Goal: Information Seeking & Learning: Learn about a topic

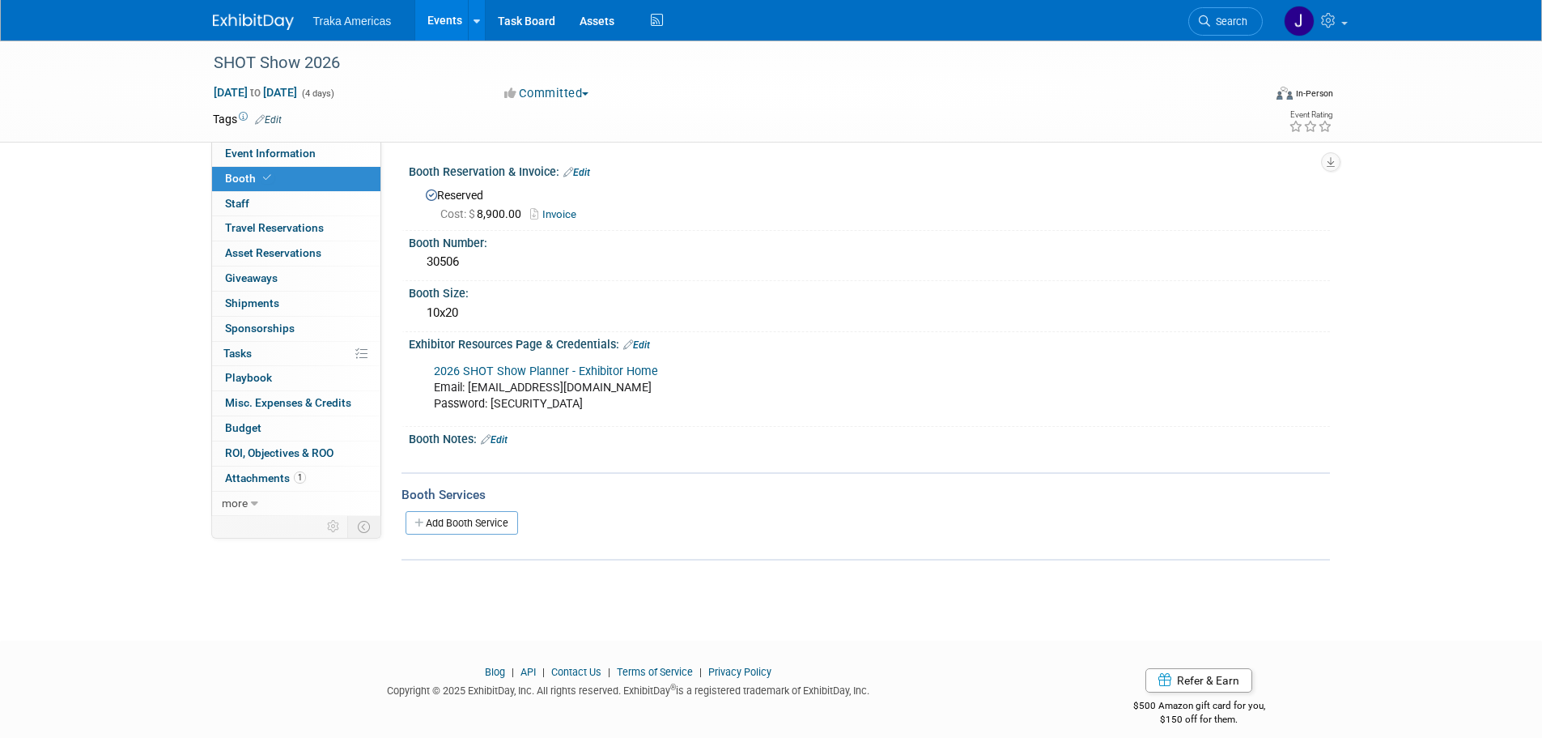
click at [258, 19] on img at bounding box center [253, 22] width 81 height 16
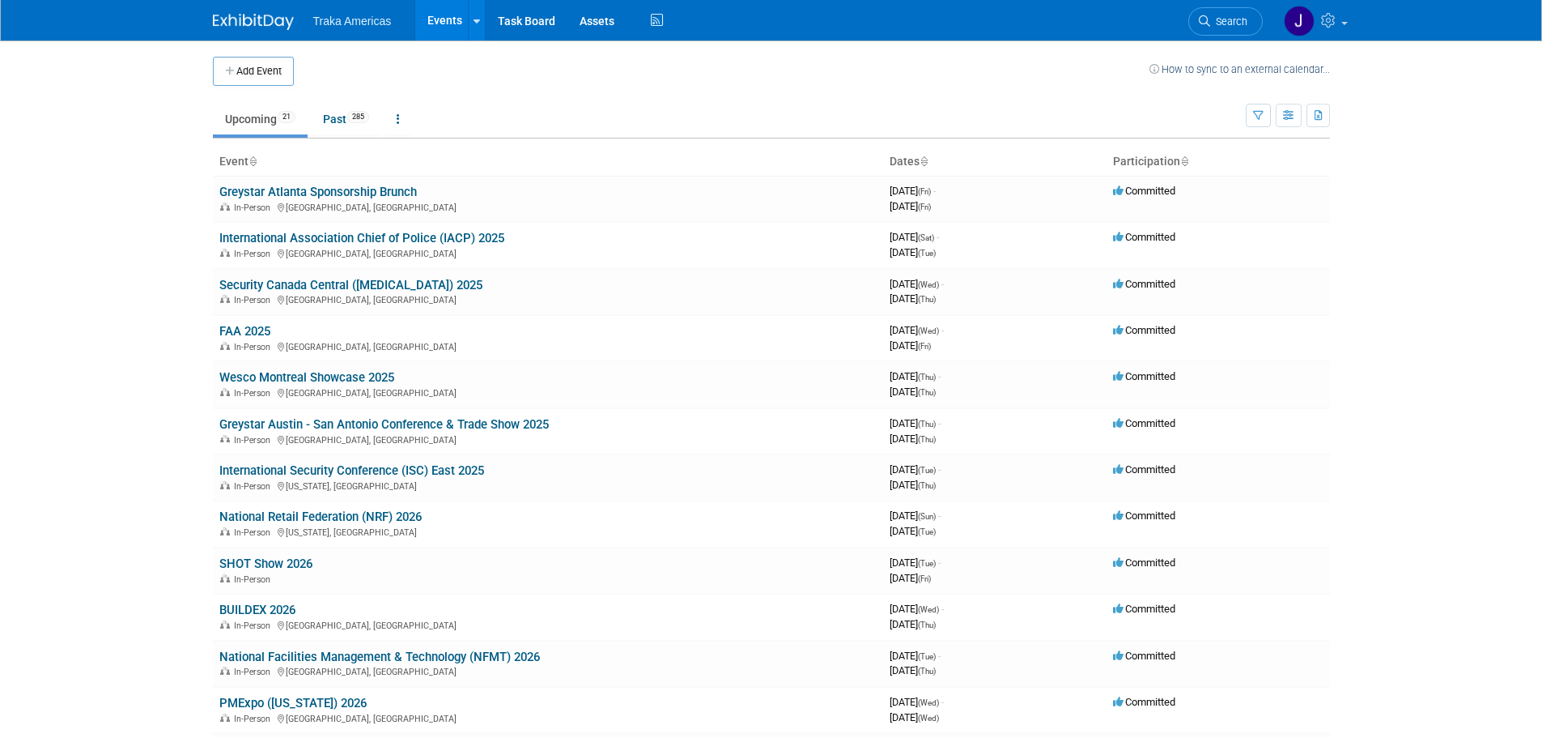
click at [317, 286] on link "Security Canada Central ([MEDICAL_DATA]) 2025" at bounding box center [350, 285] width 263 height 15
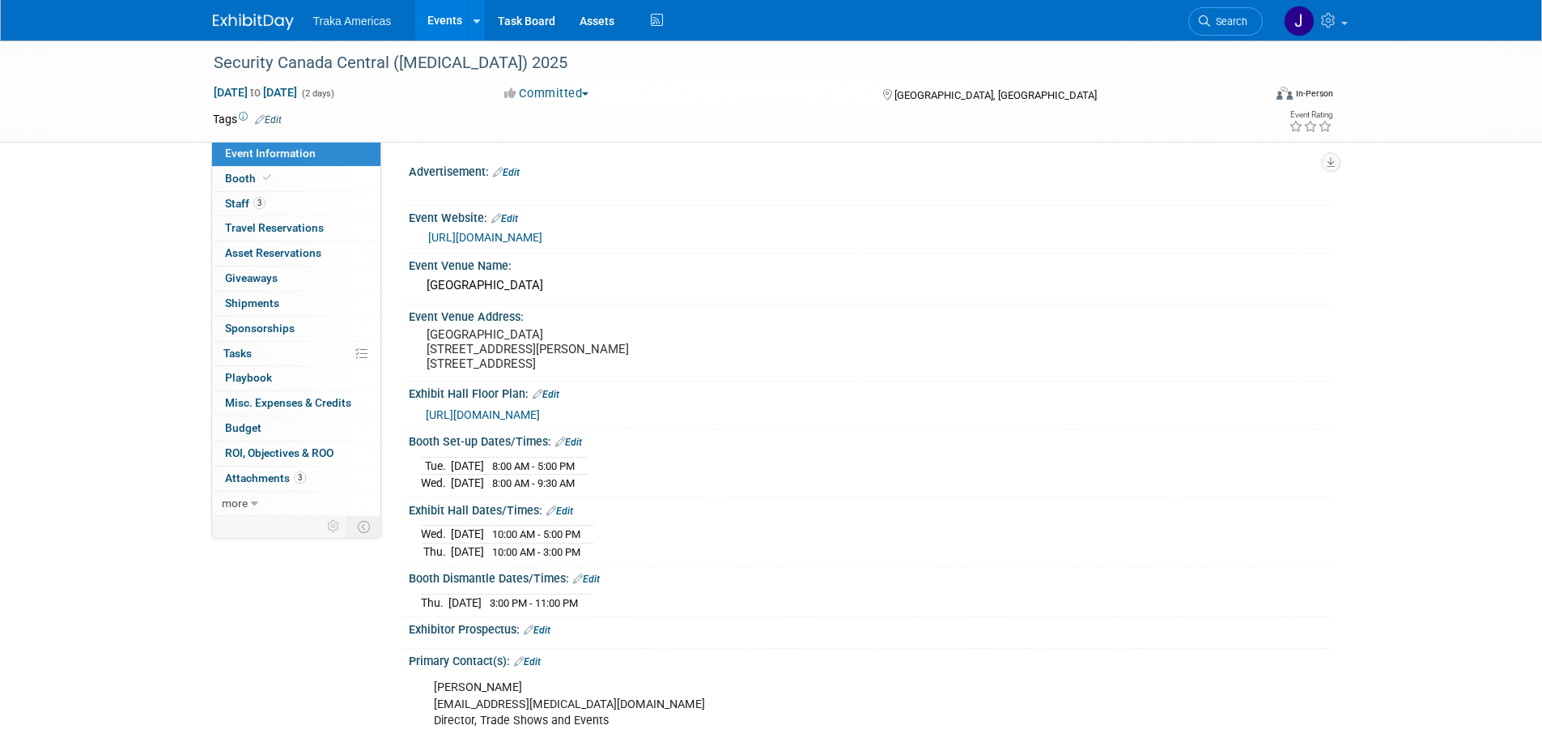
select select "National"
click at [261, 16] on img at bounding box center [253, 22] width 81 height 16
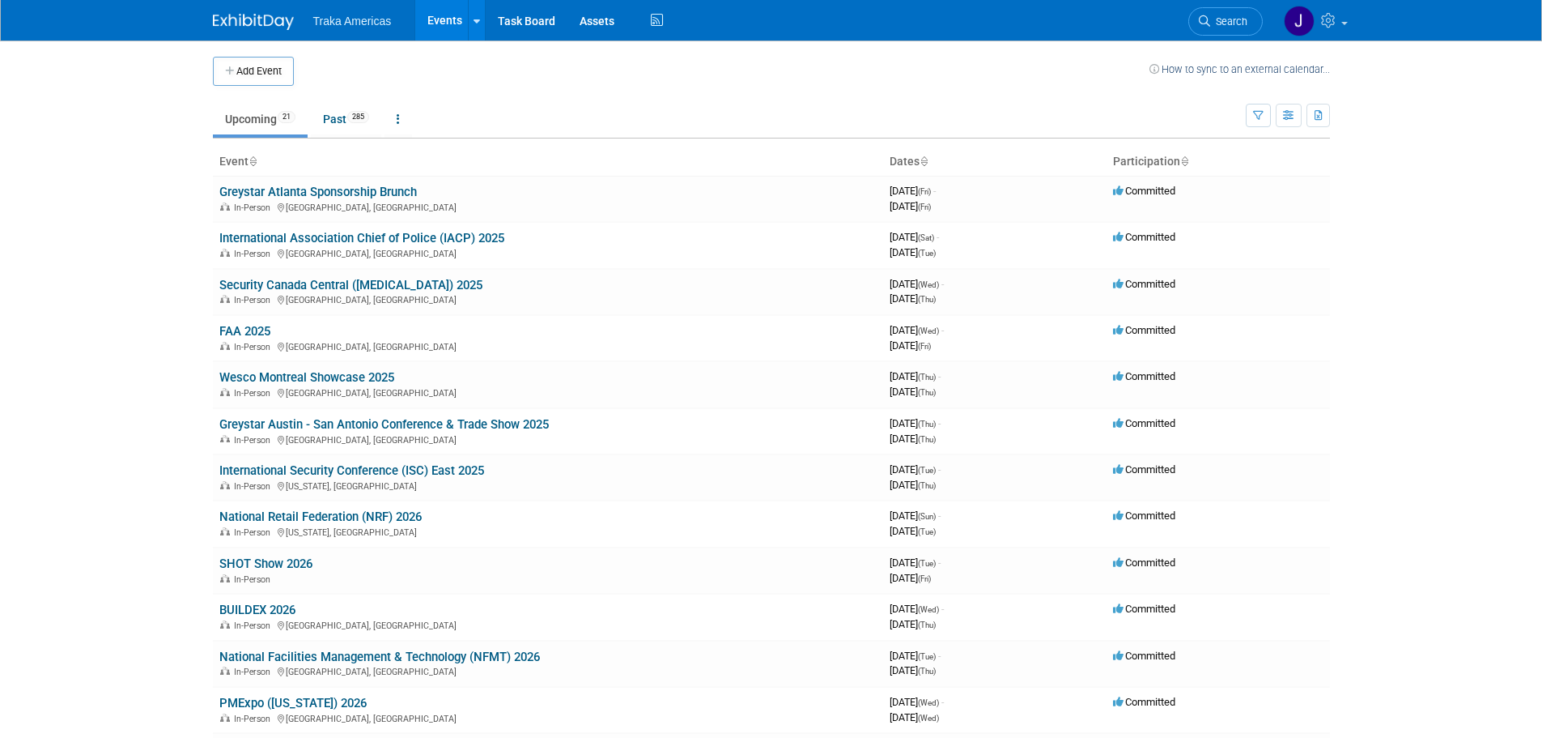
click at [302, 242] on link "International Association Chief of Police (IACP) 2025" at bounding box center [361, 238] width 285 height 15
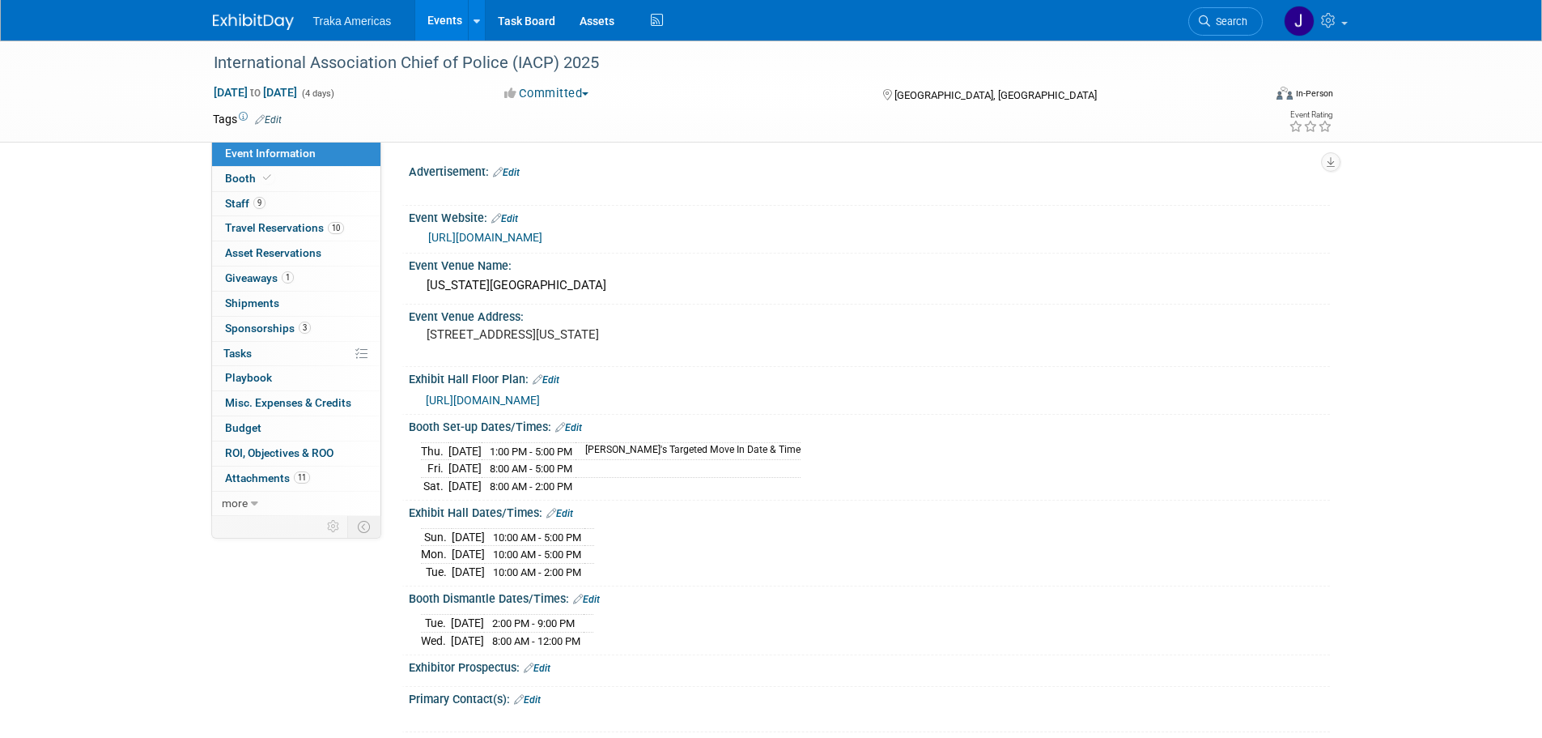
select select "National"
click at [262, 205] on span "9" at bounding box center [259, 203] width 12 height 12
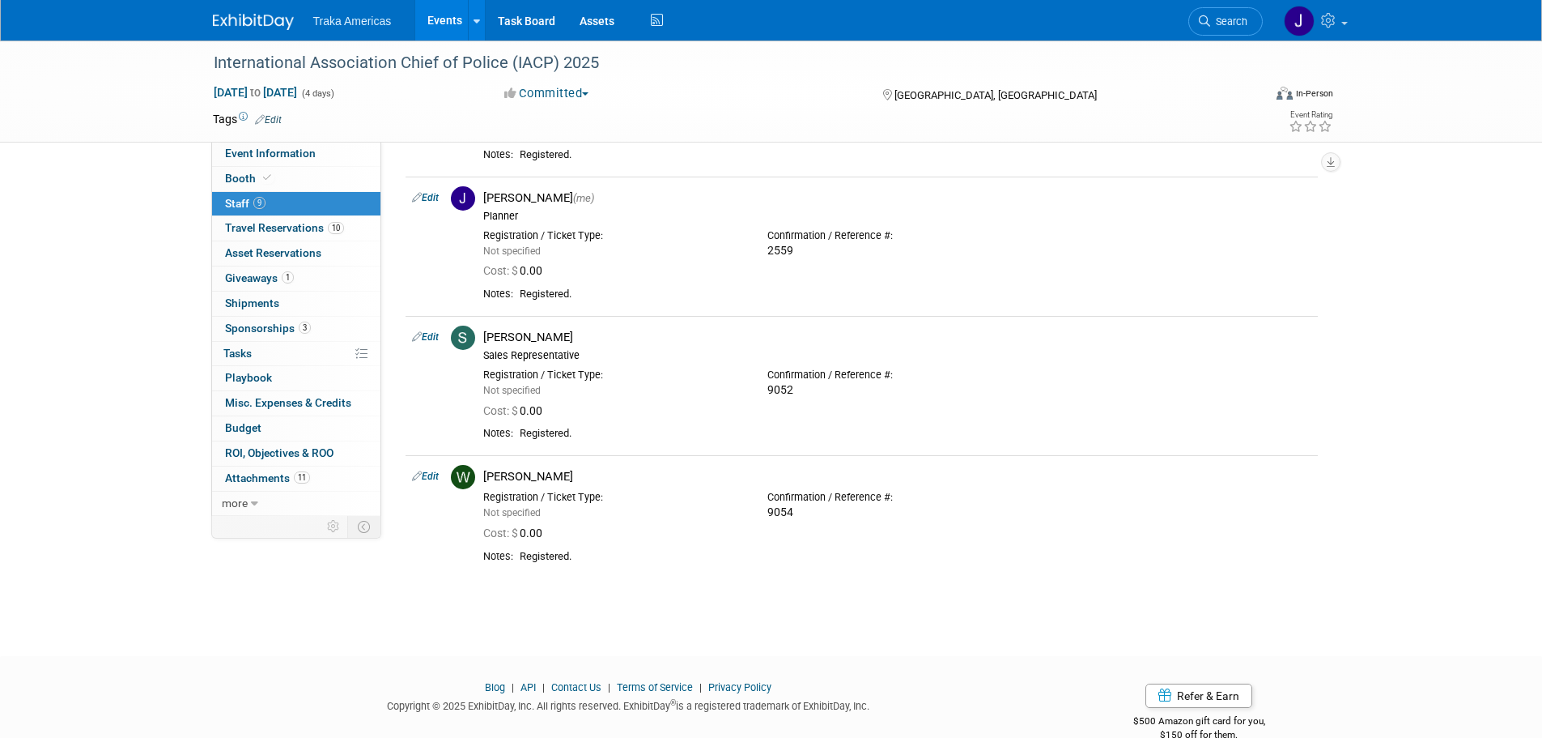
scroll to position [863, 0]
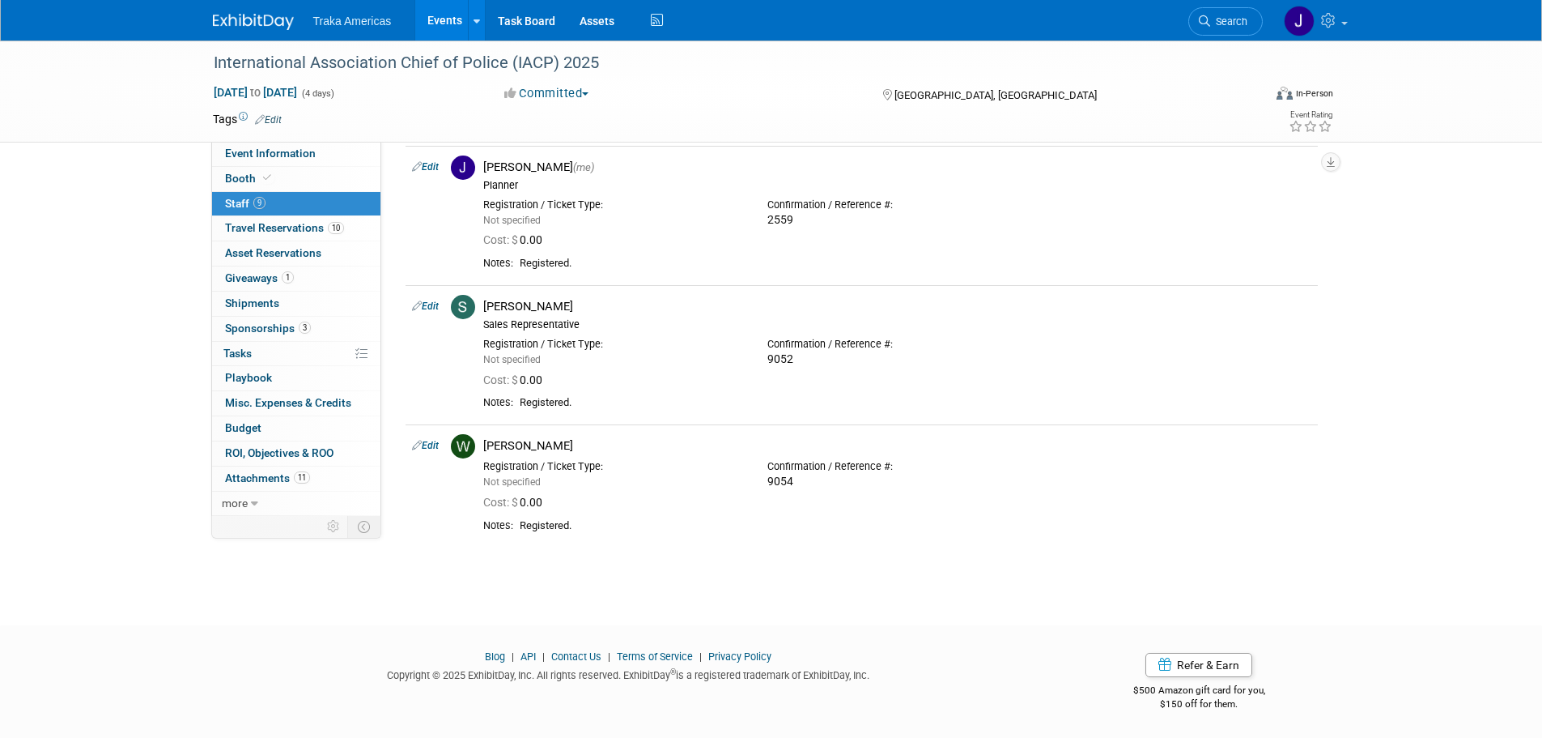
click at [257, 11] on link at bounding box center [263, 13] width 100 height 13
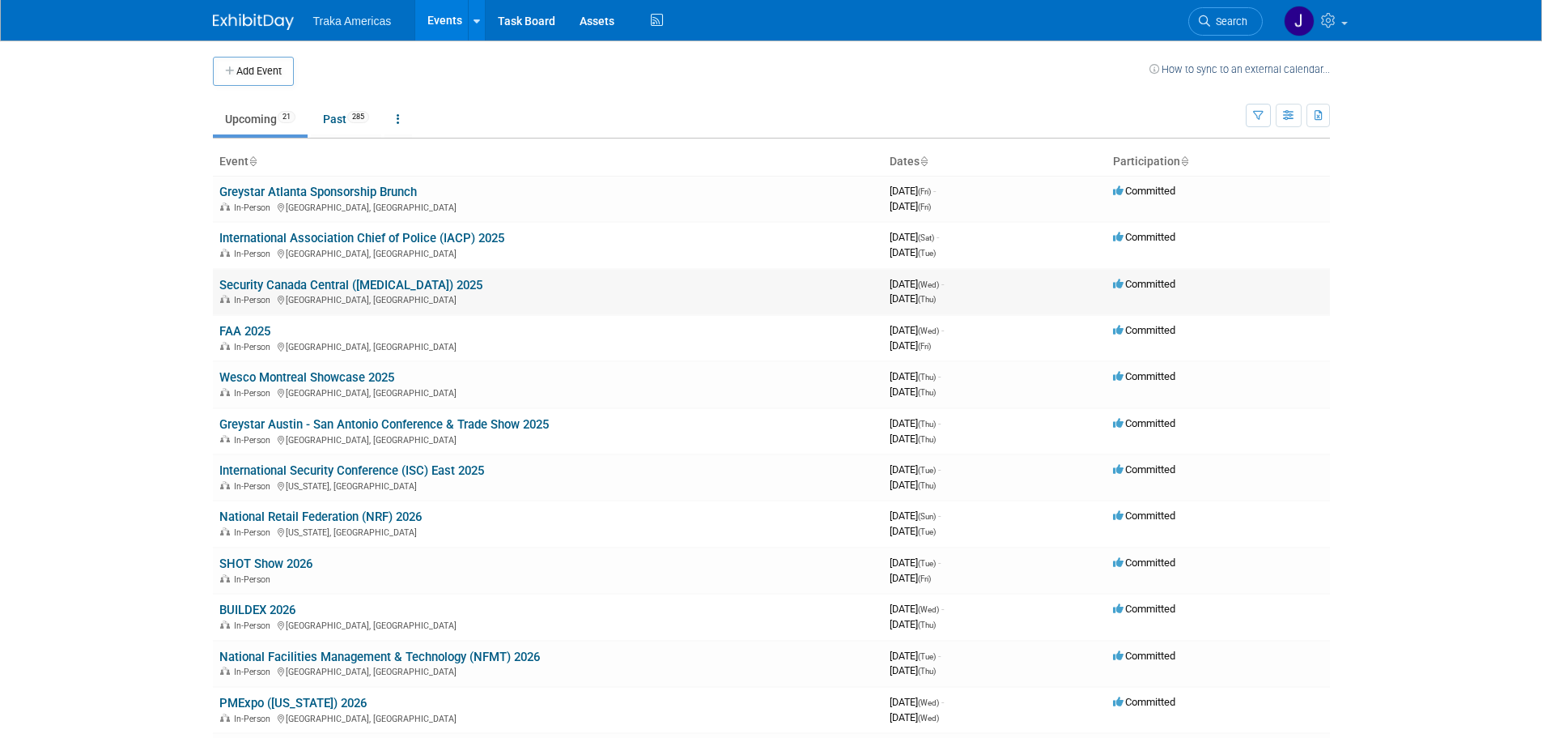
click at [282, 288] on link "Security Canada Central ([MEDICAL_DATA]) 2025" at bounding box center [350, 285] width 263 height 15
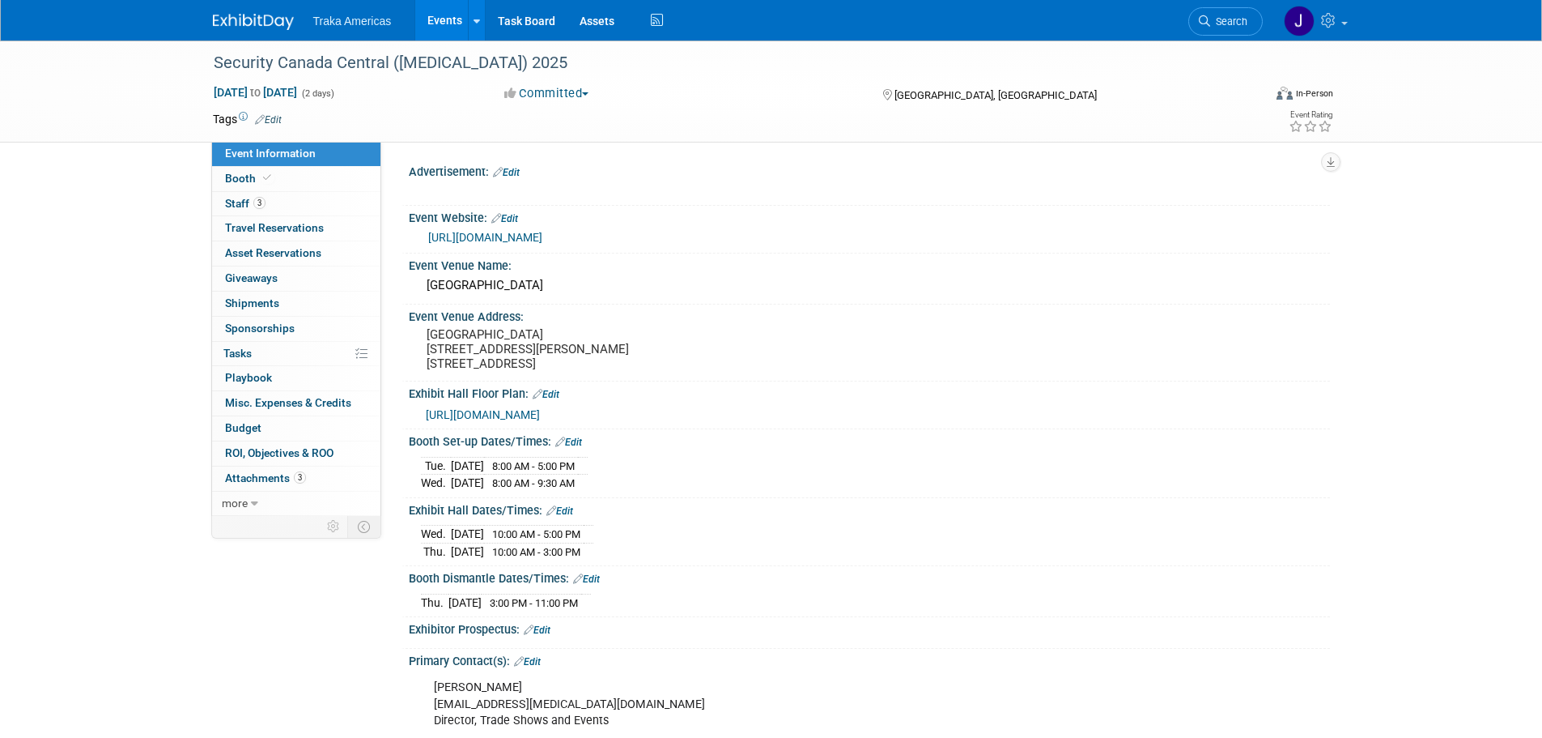
select select "National"
click at [266, 171] on link "Booth" at bounding box center [296, 179] width 168 height 24
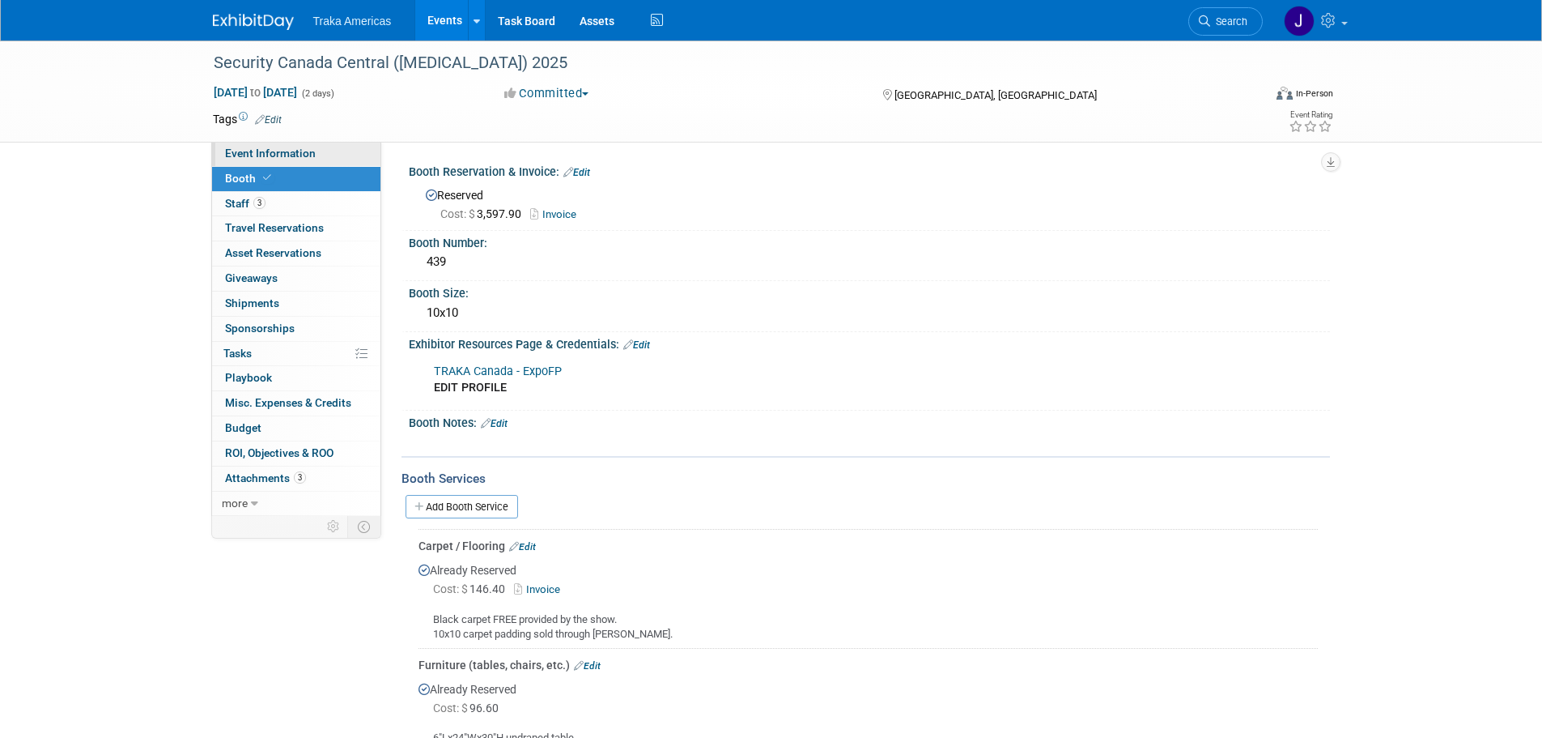
click at [318, 153] on link "Event Information" at bounding box center [296, 154] width 168 height 24
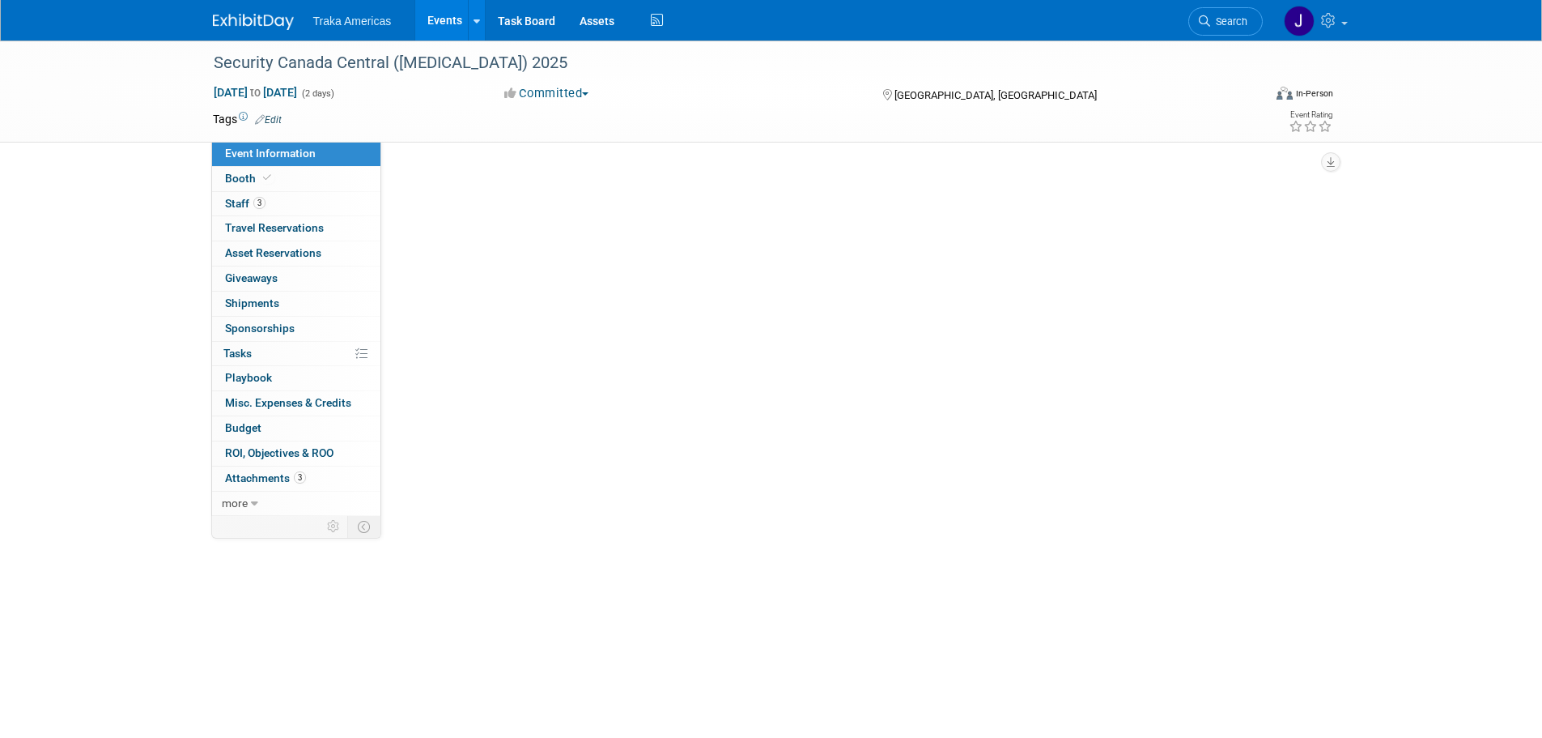
select select "National"
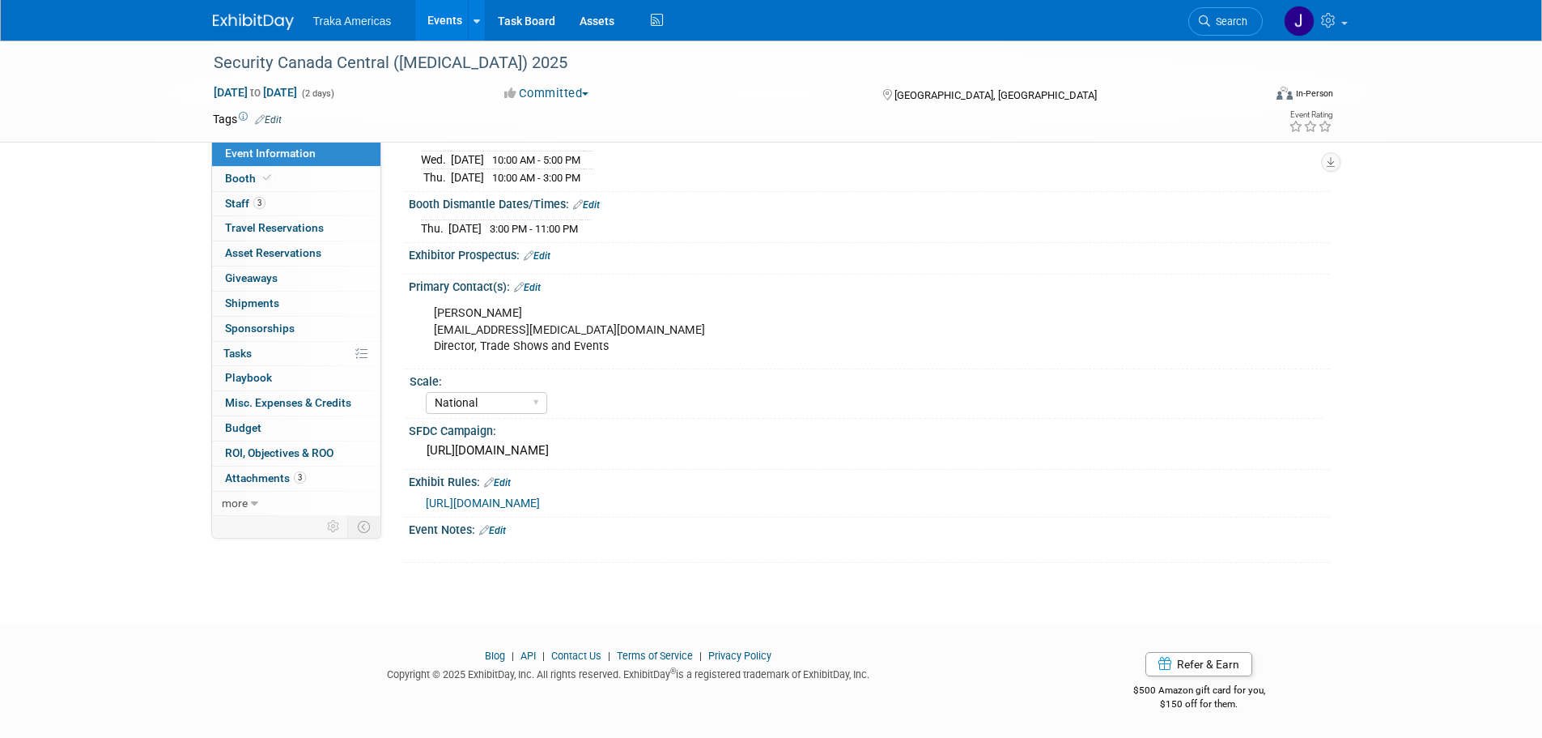
scroll to position [386, 0]
click at [545, 448] on div "[URL][DOMAIN_NAME]" at bounding box center [869, 450] width 897 height 25
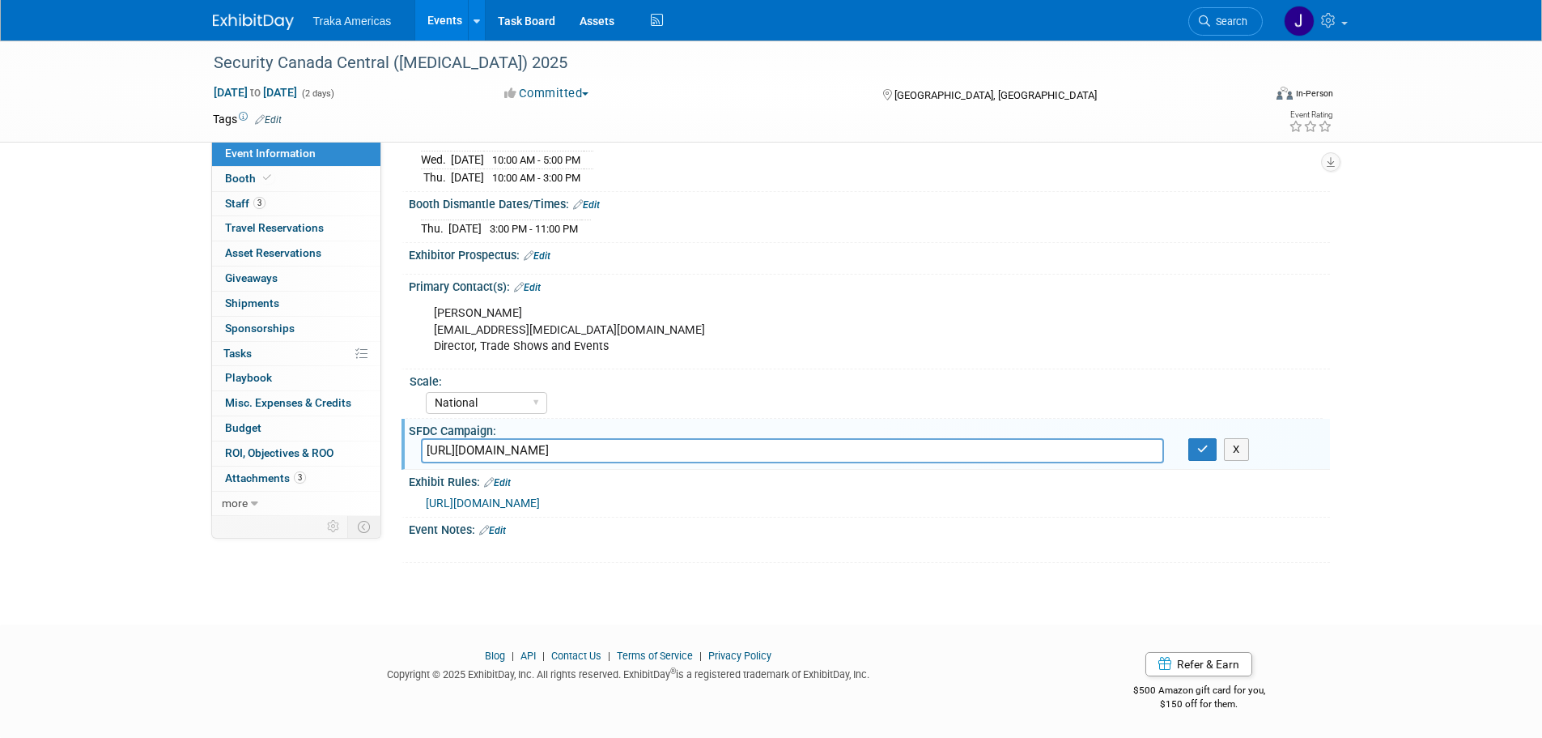
click at [545, 448] on input "[URL][DOMAIN_NAME]" at bounding box center [792, 450] width 743 height 25
click at [1208, 448] on icon "button" at bounding box center [1202, 449] width 11 height 11
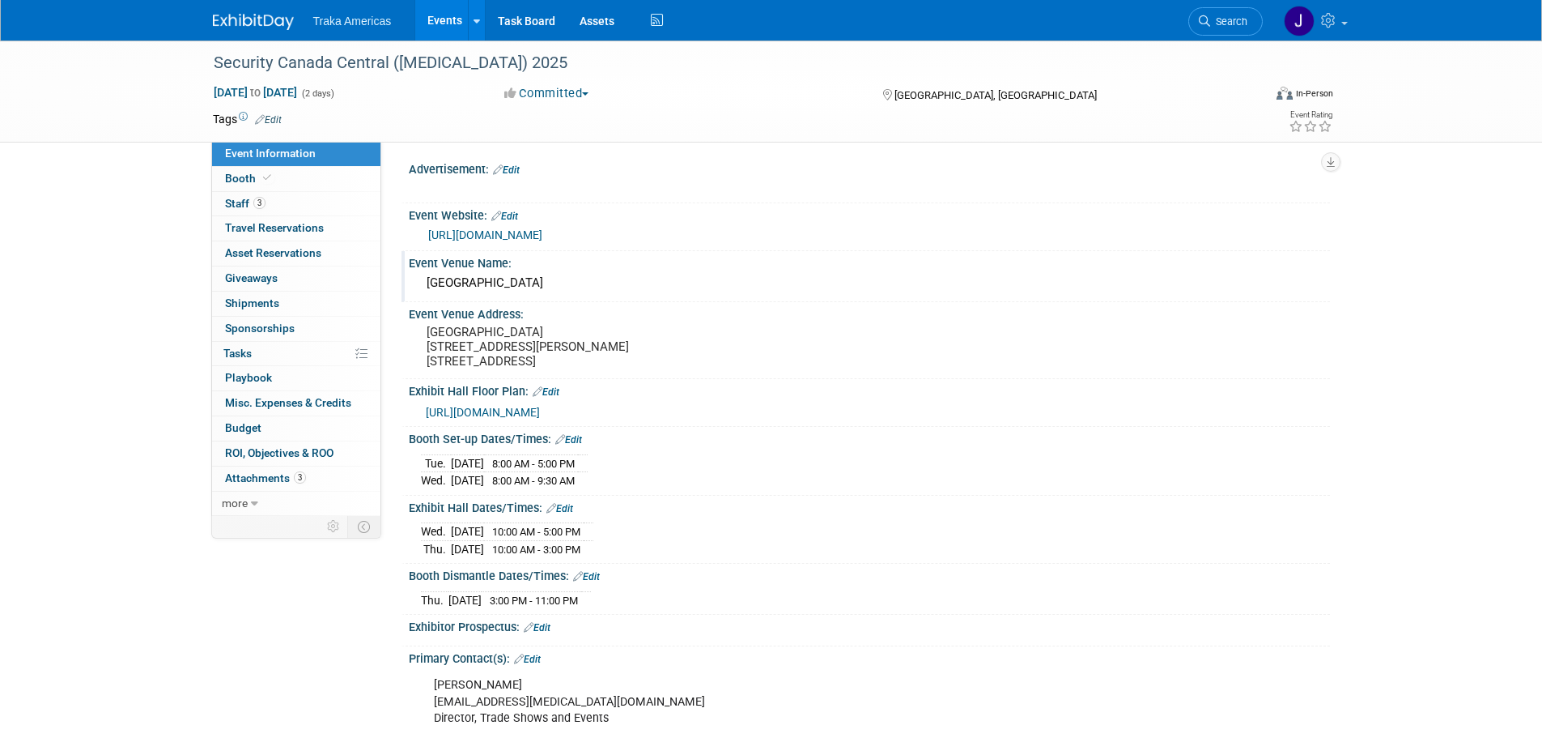
scroll to position [0, 0]
click at [542, 235] on link "https://securitycanada.com/exhibit/central/" at bounding box center [485, 237] width 114 height 13
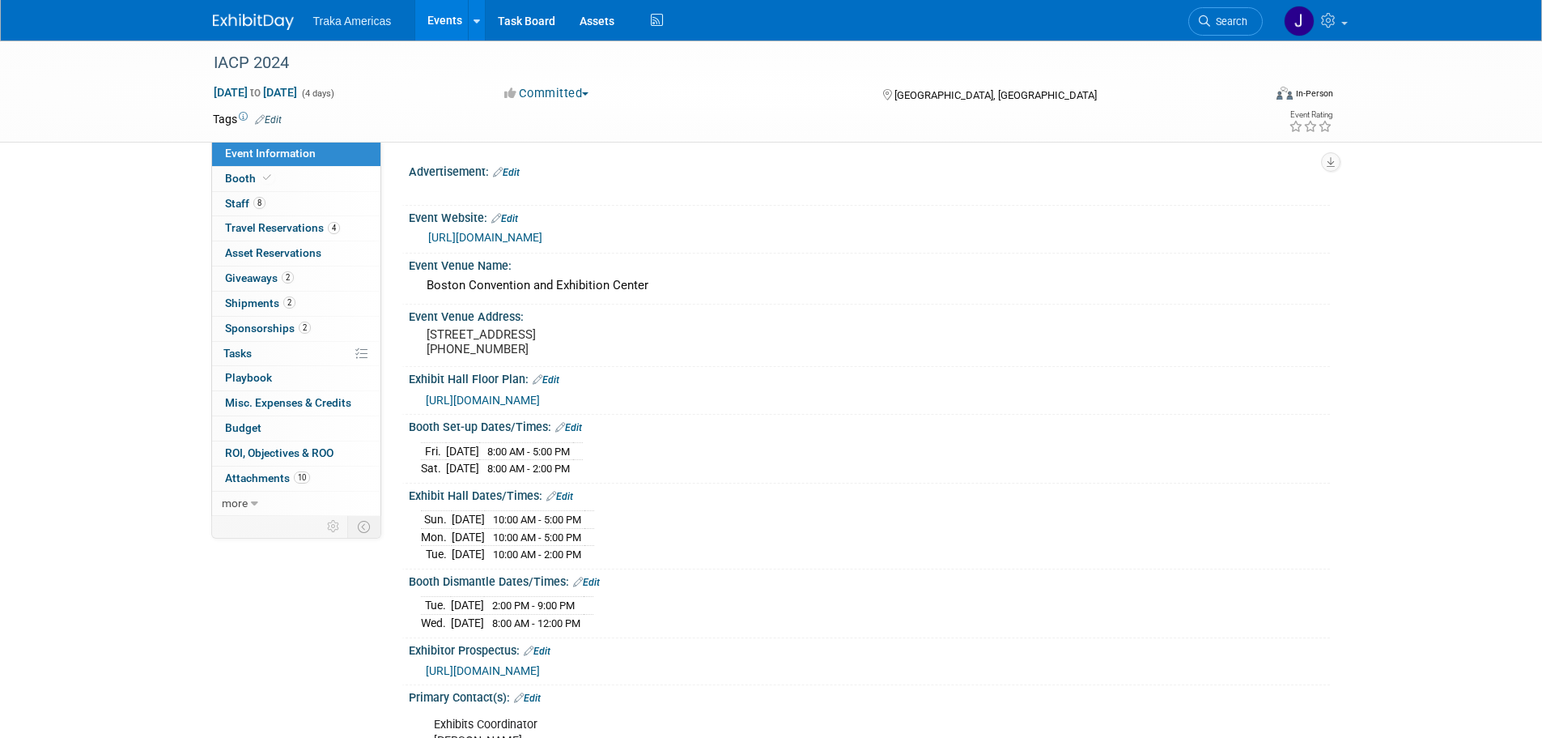
select select "National"
